Goal: Task Accomplishment & Management: Manage account settings

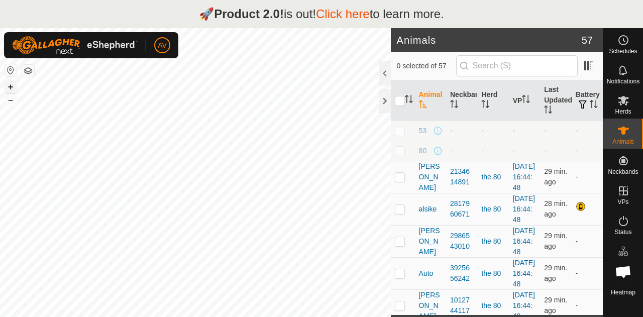
click at [9, 85] on button "+" at bounding box center [11, 87] width 12 height 12
click at [9, 316] on html "🚀 Product 2.0! is out! Click here to learn more. AV Schedules Notifications Her…" at bounding box center [321, 158] width 643 height 317
click at [9, 90] on button "+" at bounding box center [11, 87] width 12 height 12
click at [11, 84] on button "+" at bounding box center [11, 87] width 12 height 12
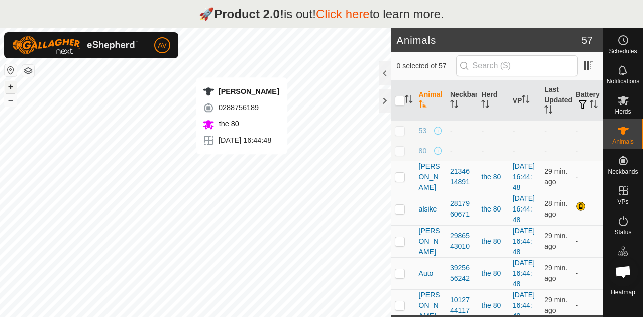
checkbox input "true"
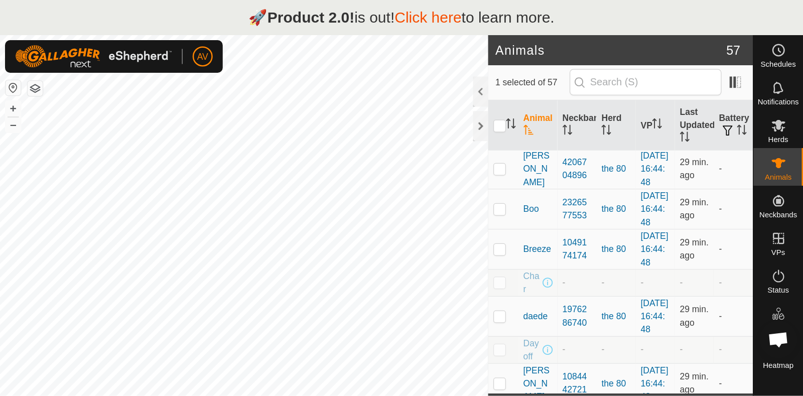
scroll to position [270, 0]
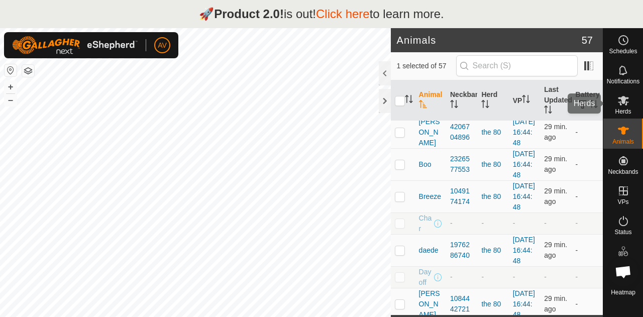
click at [626, 107] on es-mob-svg-icon at bounding box center [623, 100] width 18 height 16
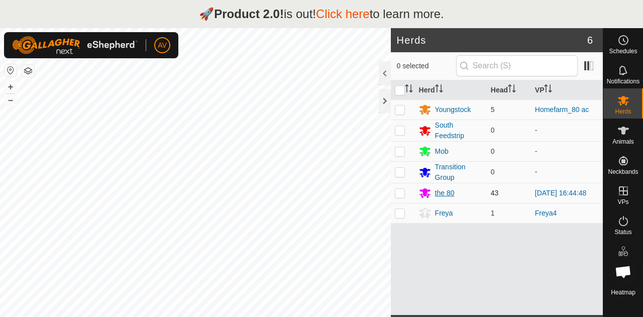
click at [448, 194] on div "the 80" at bounding box center [445, 193] width 20 height 11
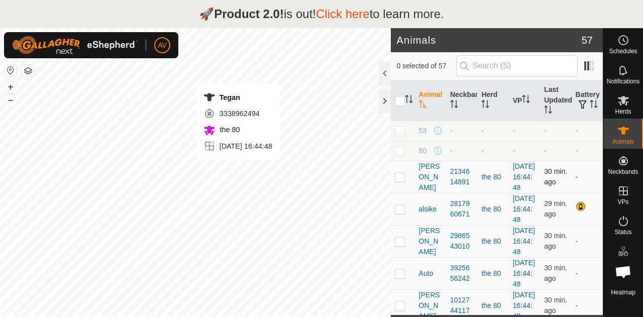
checkbox input "true"
click at [432, 214] on span "alsike" at bounding box center [428, 209] width 18 height 11
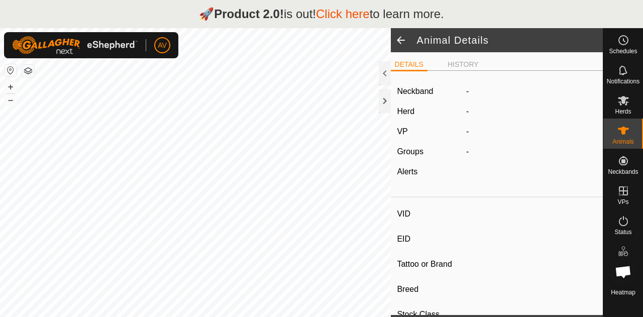
type input "alsike"
type input "-"
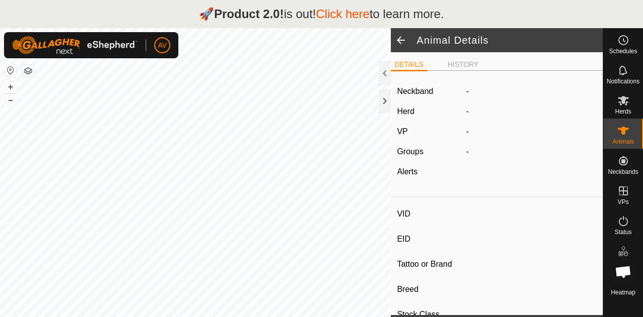
type input "0 kg"
type input "-"
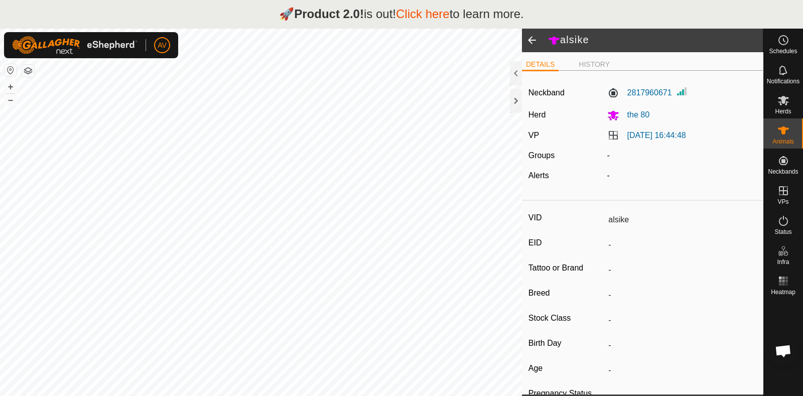
click at [528, 37] on span at bounding box center [532, 40] width 20 height 24
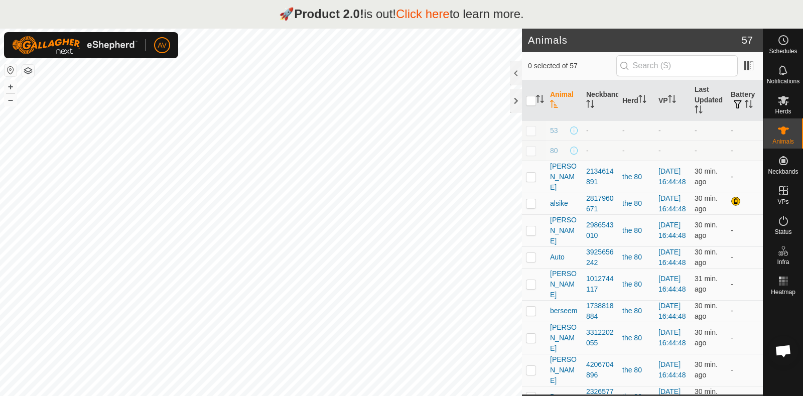
click at [416, 11] on link "Click here" at bounding box center [423, 14] width 54 height 14
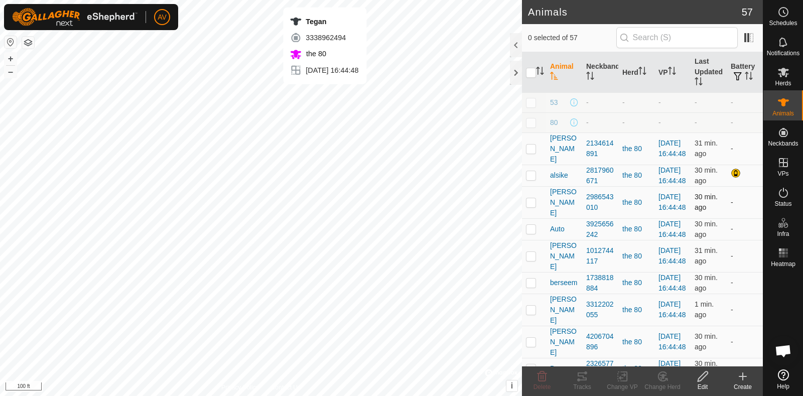
checkbox input "true"
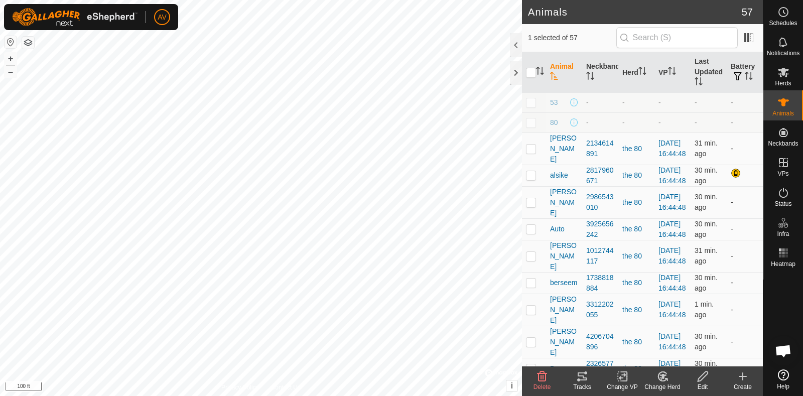
click at [589, 377] on tracks-svg-icon at bounding box center [582, 377] width 40 height 12
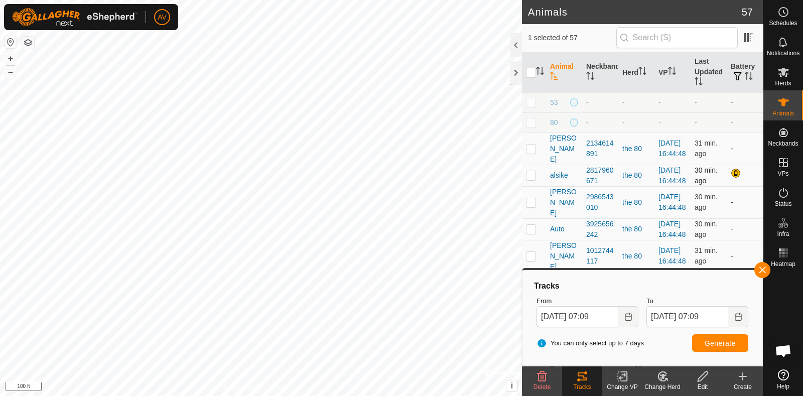
click at [538, 186] on td at bounding box center [534, 176] width 24 height 22
checkbox input "true"
click at [529, 206] on p-checkbox at bounding box center [531, 202] width 10 height 8
checkbox input "true"
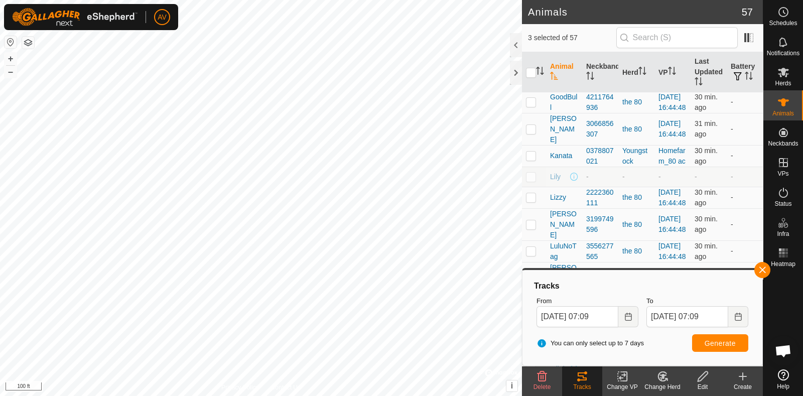
scroll to position [706, 0]
checkbox input "true"
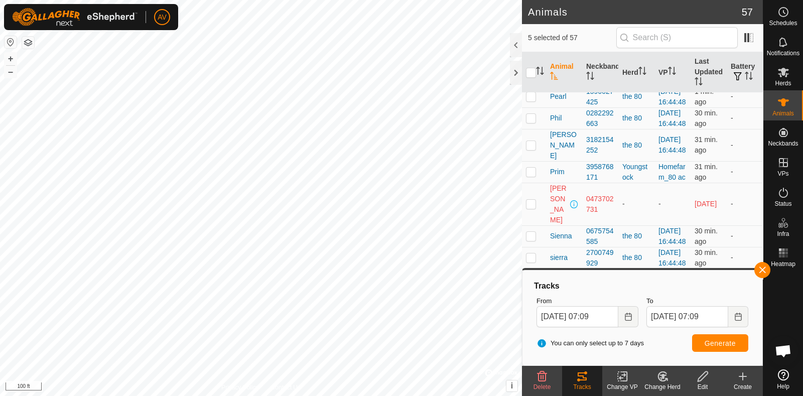
scroll to position [1914, 0]
click at [531, 297] on p-checkbox at bounding box center [531, 301] width 10 height 8
checkbox input "true"
click at [535, 232] on p-checkbox at bounding box center [531, 236] width 10 height 8
checkbox input "true"
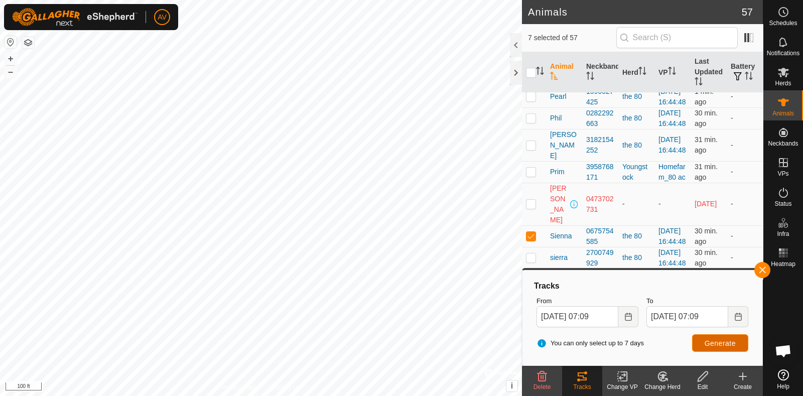
click at [718, 349] on button "Generate" at bounding box center [720, 343] width 56 height 18
click at [783, 16] on icon at bounding box center [784, 12] width 12 height 12
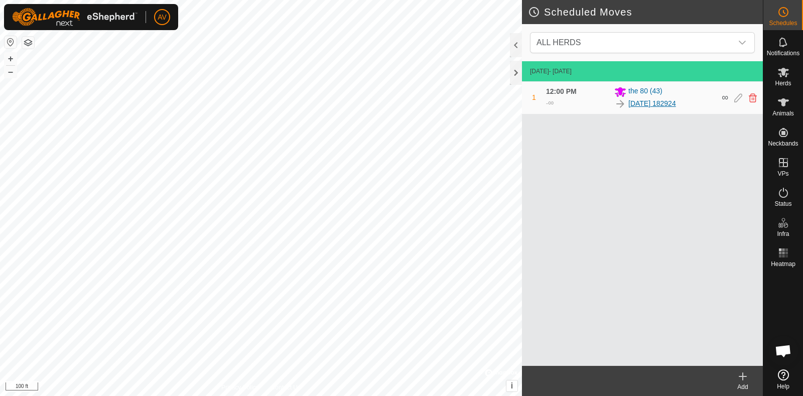
click at [672, 101] on link "[DATE] 182924" at bounding box center [653, 103] width 48 height 11
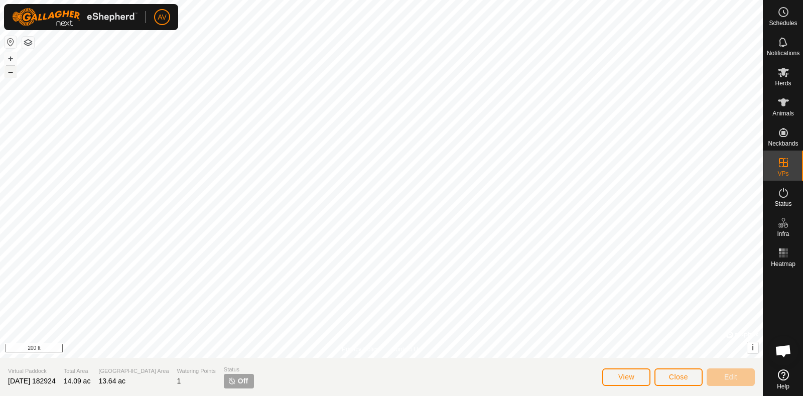
click at [6, 70] on button "–" at bounding box center [11, 72] width 12 height 12
click at [787, 82] on span "Herds" at bounding box center [783, 83] width 16 height 6
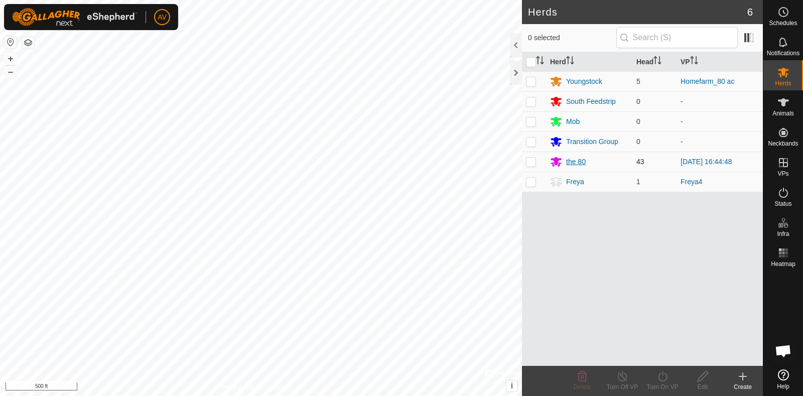
click at [580, 159] on div "the 80" at bounding box center [576, 162] width 20 height 11
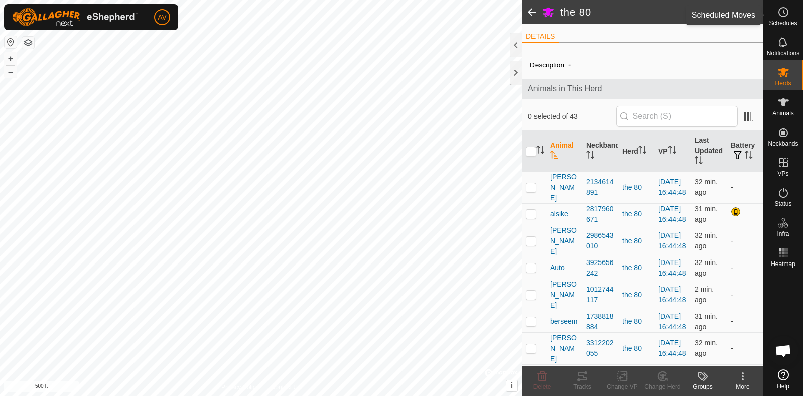
click at [783, 18] on icon at bounding box center [784, 12] width 12 height 12
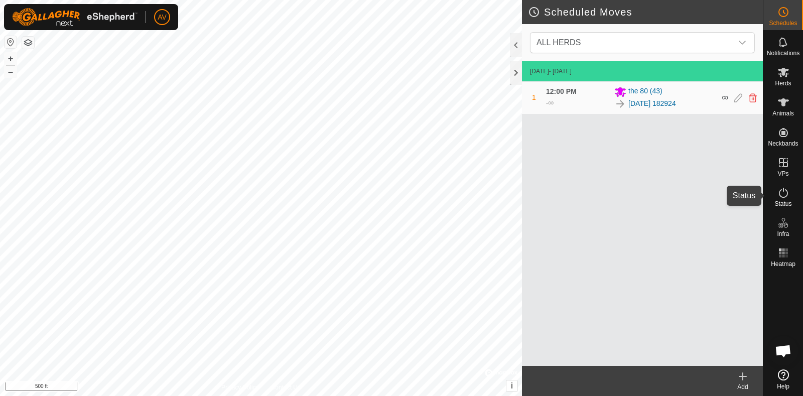
click at [788, 196] on icon at bounding box center [784, 193] width 12 height 12
